Goal: Entertainment & Leisure: Consume media (video, audio)

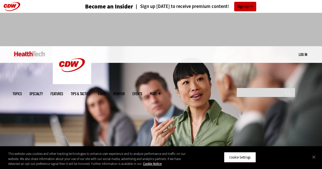
click at [106, 92] on link "Video" at bounding box center [102, 94] width 8 height 4
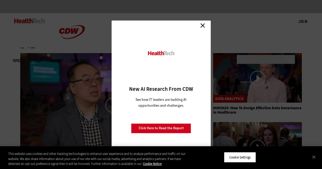
scroll to position [20, 0]
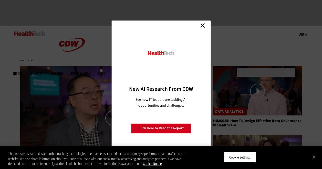
click at [206, 26] on link "Close" at bounding box center [203, 26] width 8 height 8
